Goal: Task Accomplishment & Management: Manage account settings

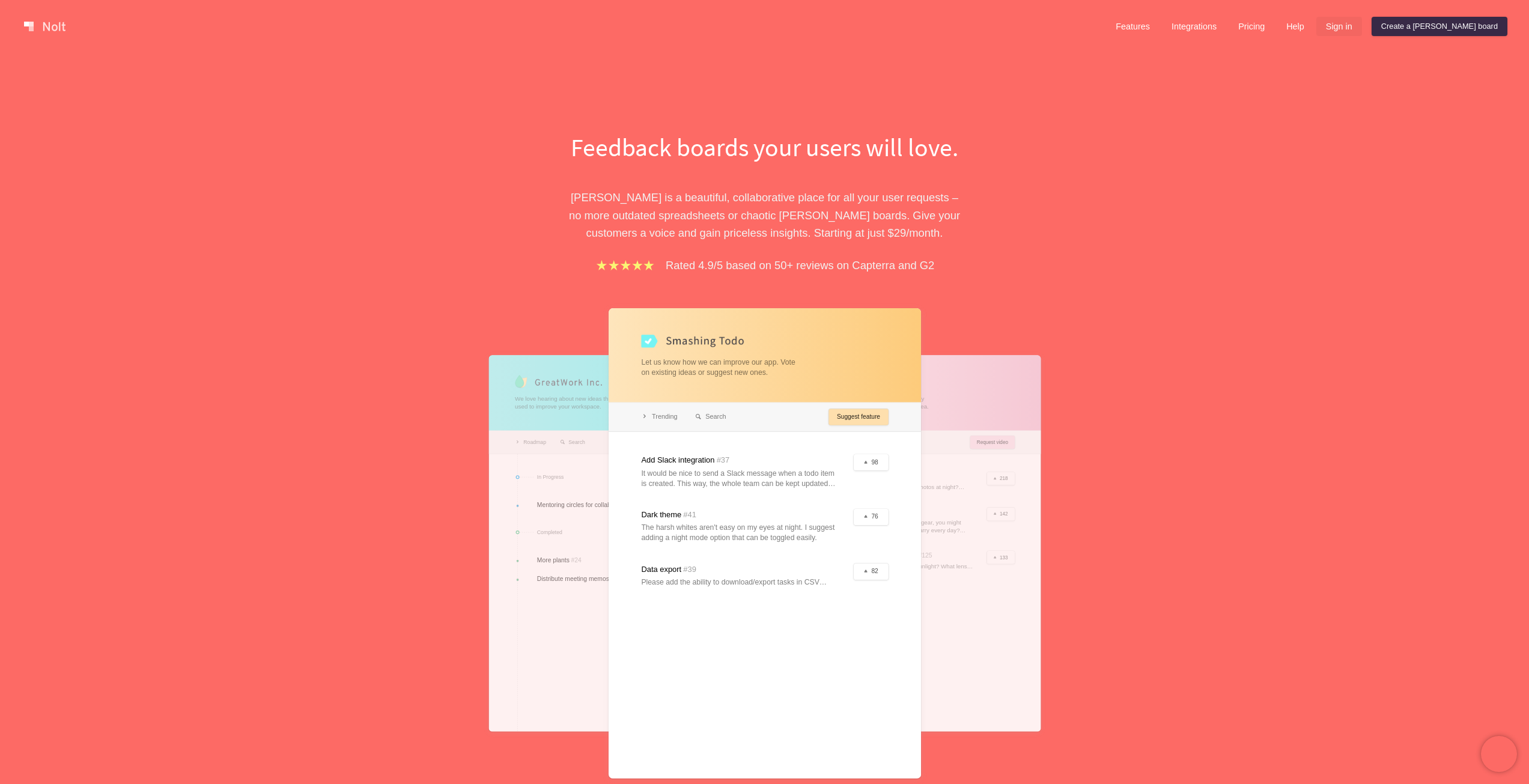
click at [1362, 26] on link "Sign in" at bounding box center [1339, 26] width 46 height 19
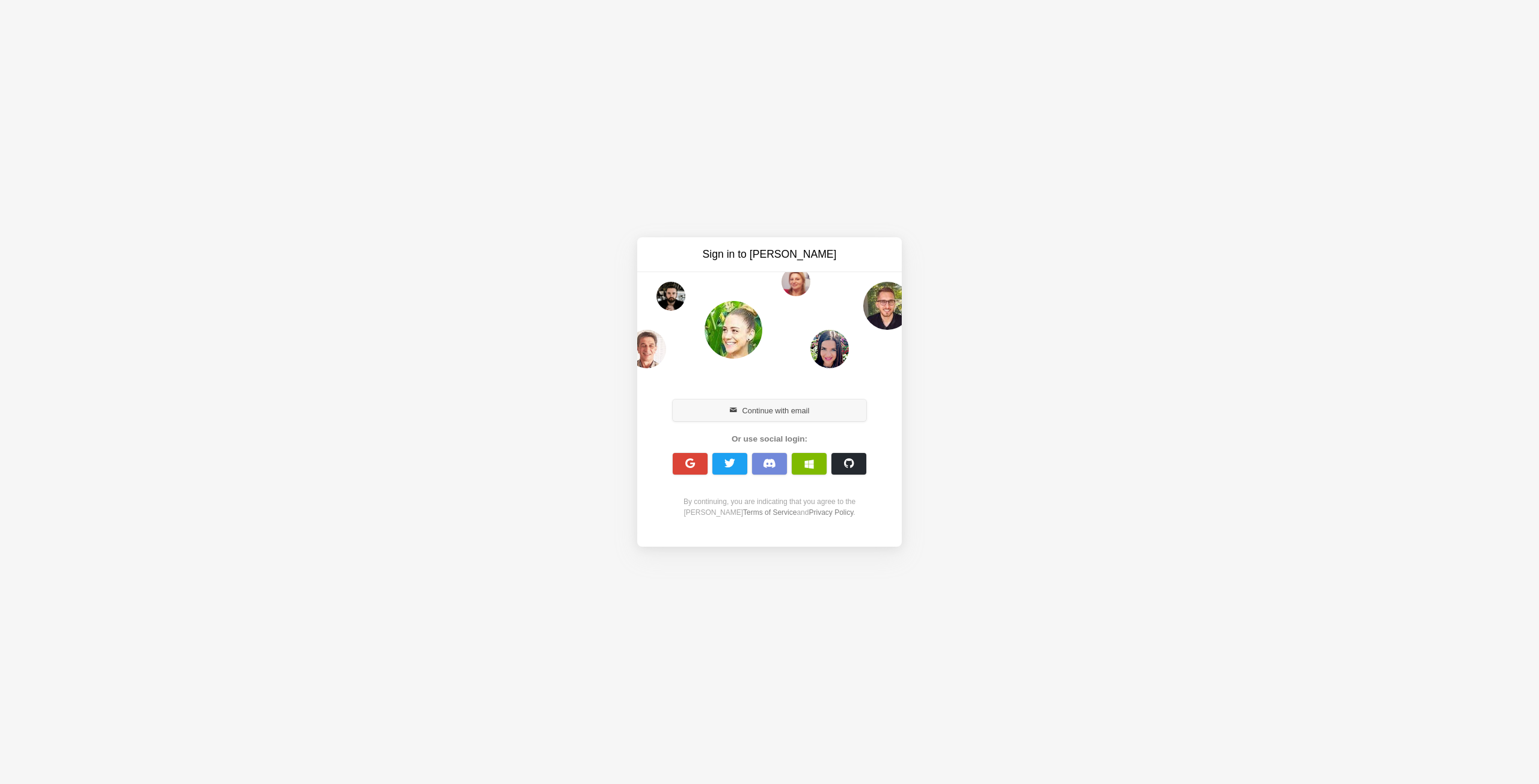
click at [780, 408] on button "Continue with email" at bounding box center [769, 410] width 193 height 22
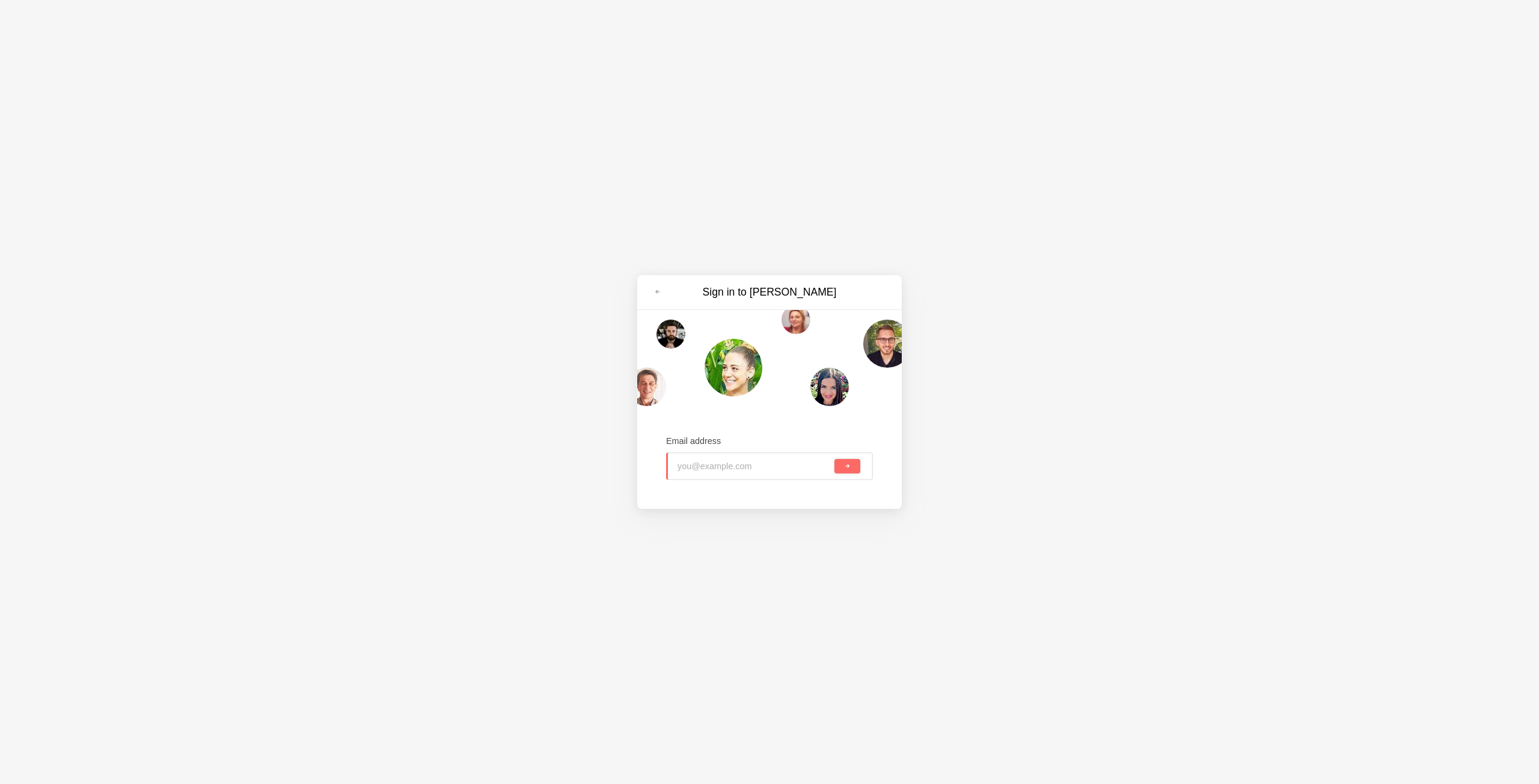
click at [725, 464] on input "email" at bounding box center [754, 466] width 154 height 26
type input "[EMAIL_ADDRESS][DOMAIN_NAME]"
click at [855, 470] on button "submit" at bounding box center [847, 466] width 26 height 15
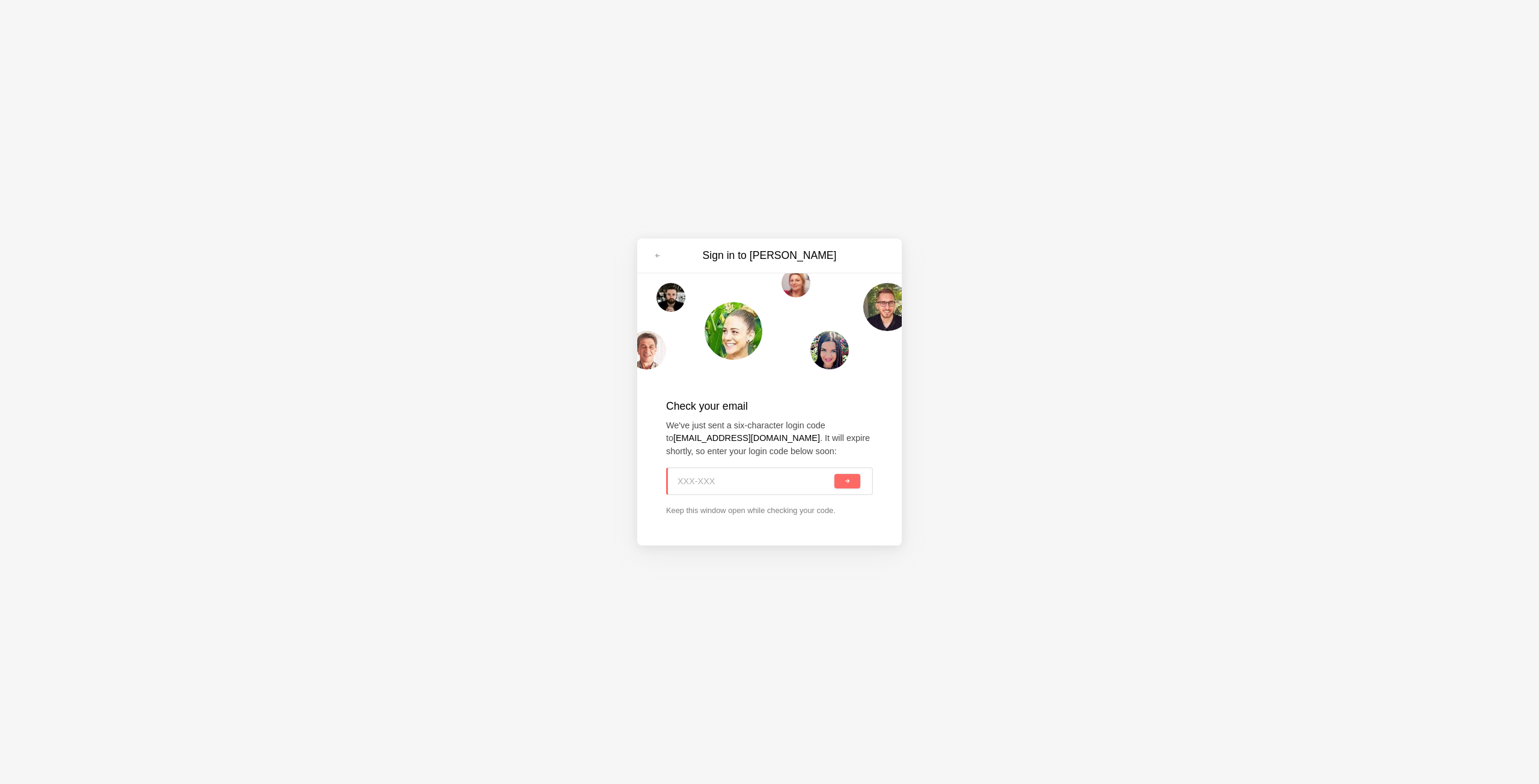
click at [748, 485] on input at bounding box center [754, 481] width 154 height 26
paste input "RE1-SWB"
type input "RE1-SWB"
click at [849, 476] on button "submit" at bounding box center [847, 481] width 26 height 15
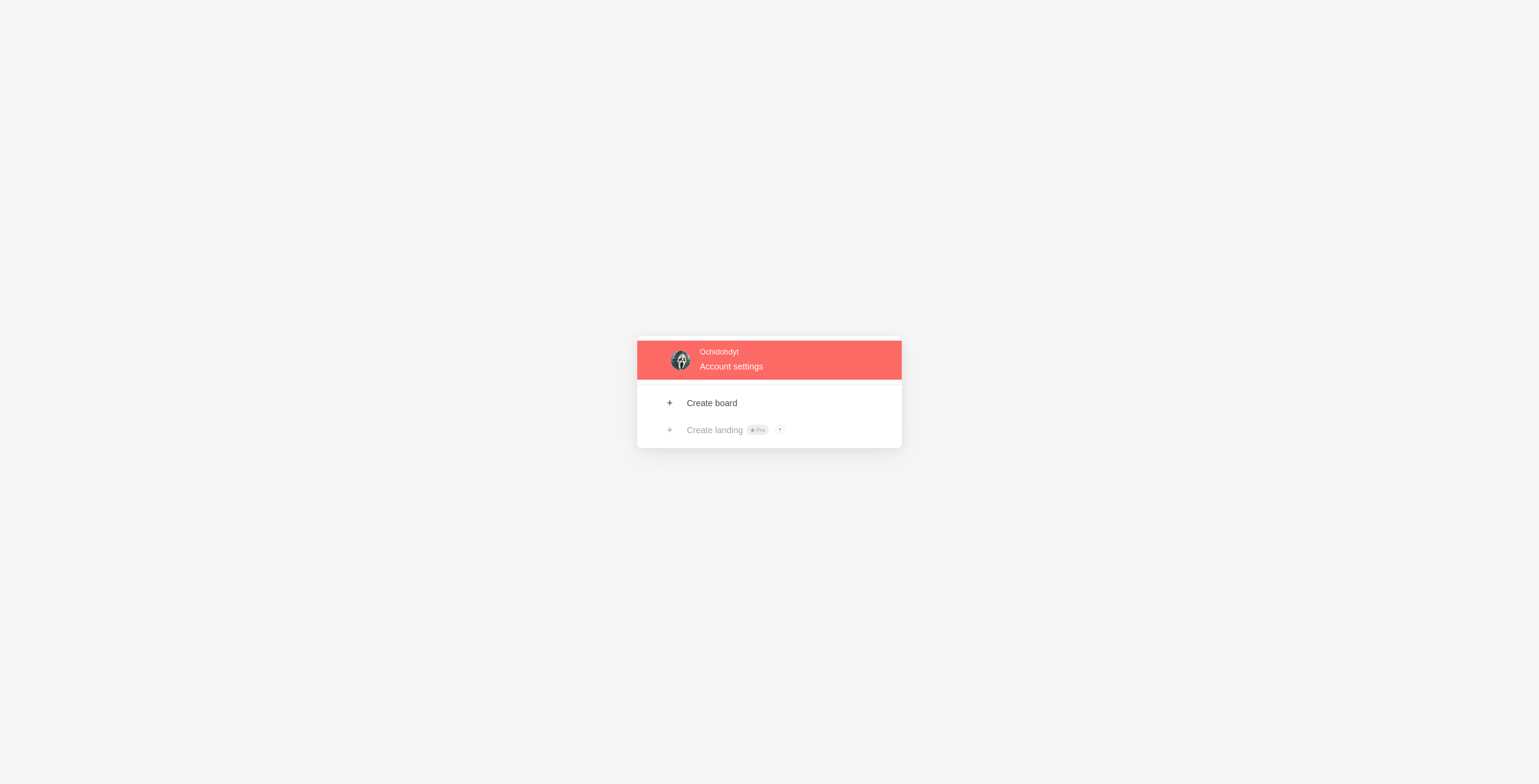
click at [751, 370] on link at bounding box center [770, 360] width 265 height 39
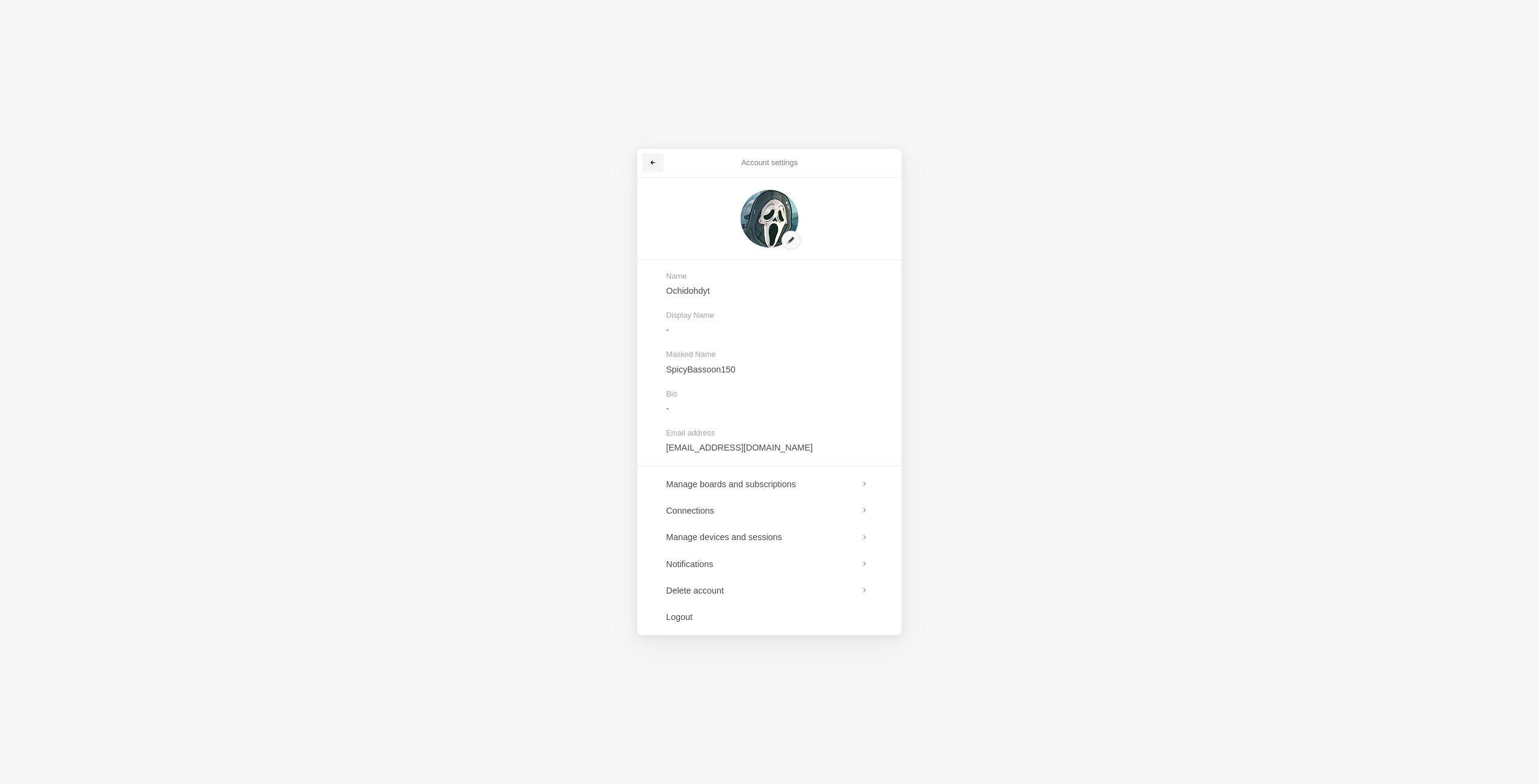
click at [659, 165] on link at bounding box center [653, 163] width 22 height 19
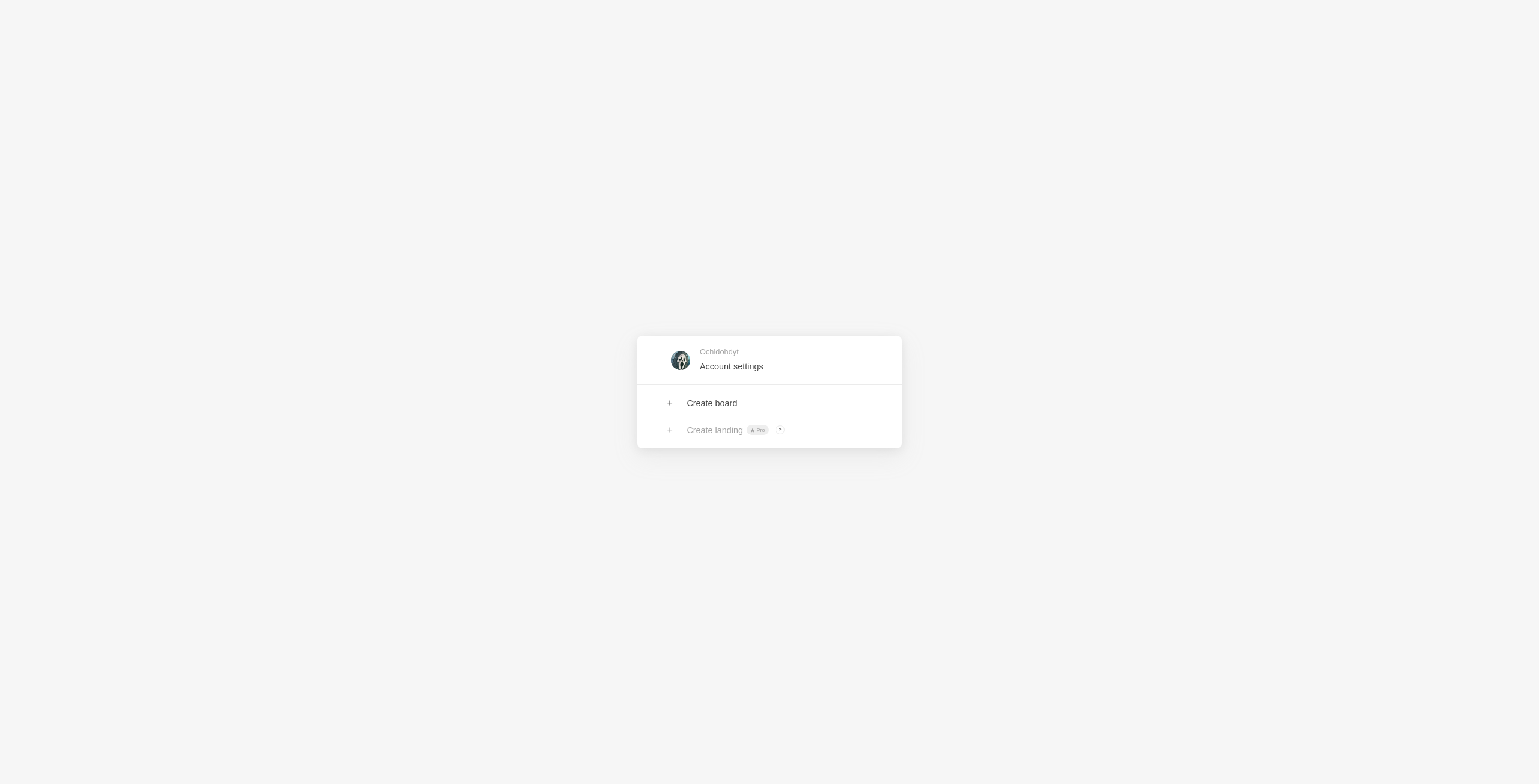
click at [777, 245] on div "Ochidohdyt Account settings Create board Create landing Pro ? Board owners with…" at bounding box center [769, 392] width 1539 height 784
